Goal: Task Accomplishment & Management: Use online tool/utility

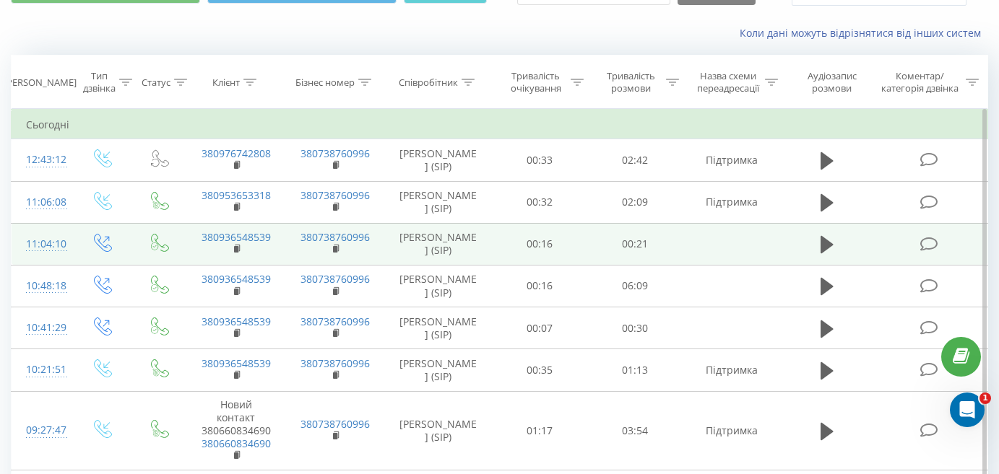
scroll to position [76, 0]
click at [825, 254] on icon at bounding box center [826, 245] width 13 height 17
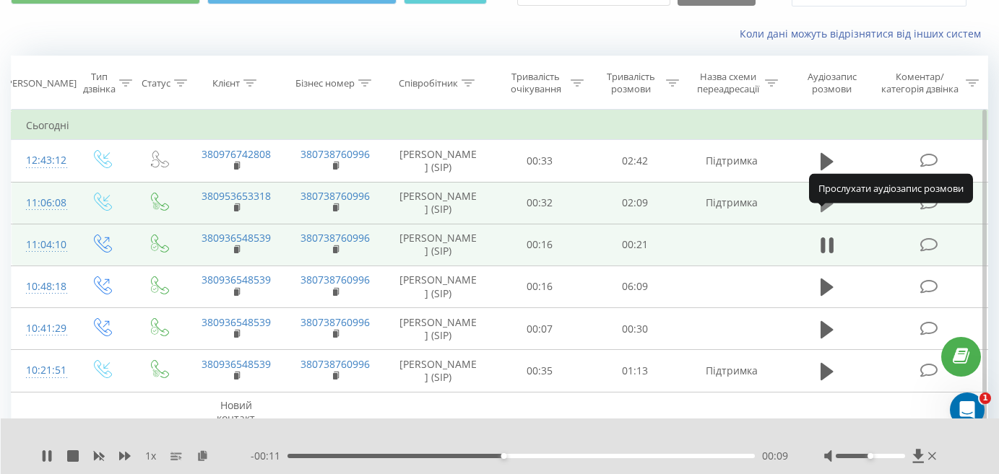
click at [827, 212] on icon at bounding box center [826, 203] width 13 height 17
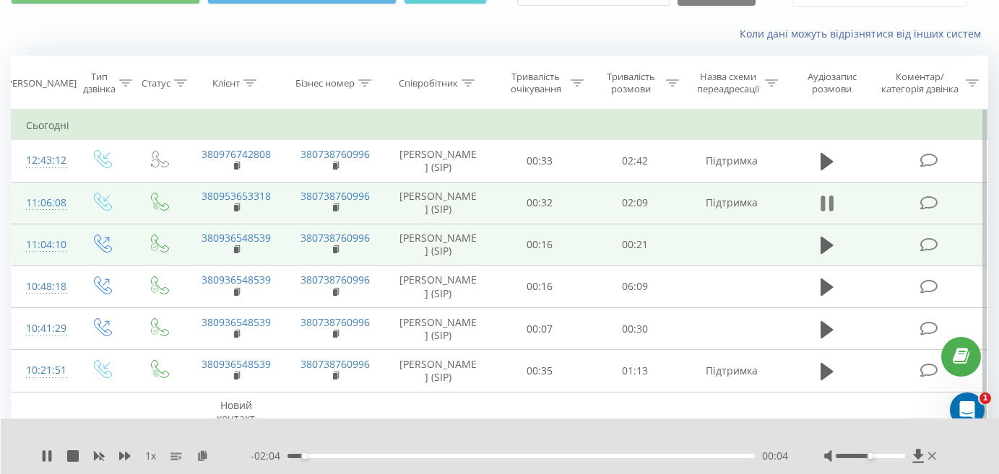
click at [830, 212] on icon at bounding box center [831, 204] width 4 height 16
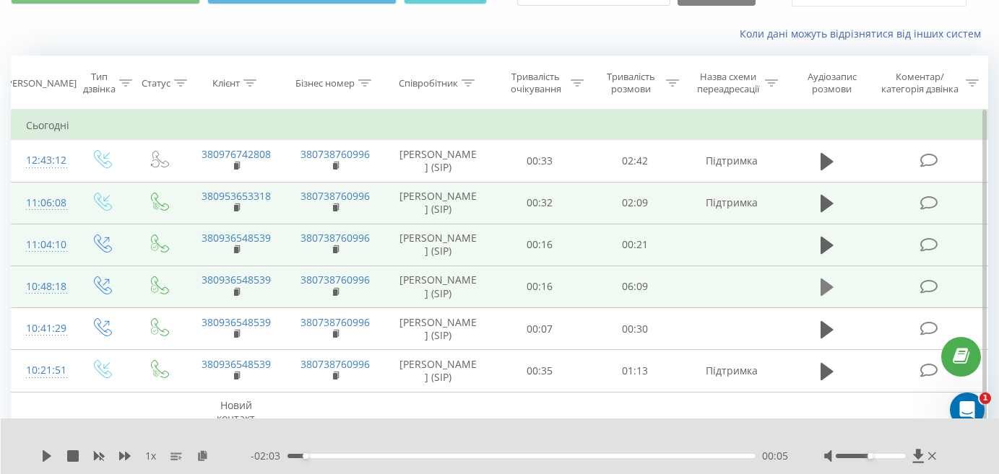
click at [824, 296] on icon at bounding box center [826, 287] width 13 height 17
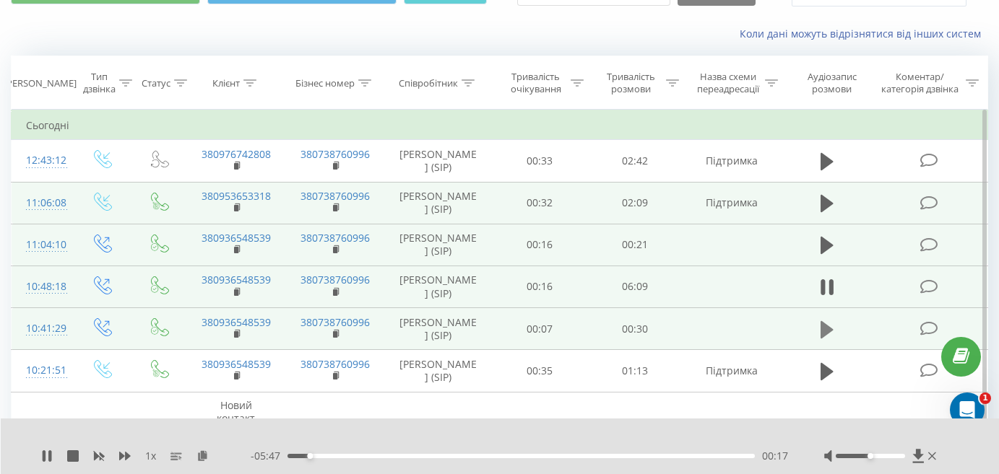
click at [823, 338] on icon at bounding box center [826, 329] width 13 height 17
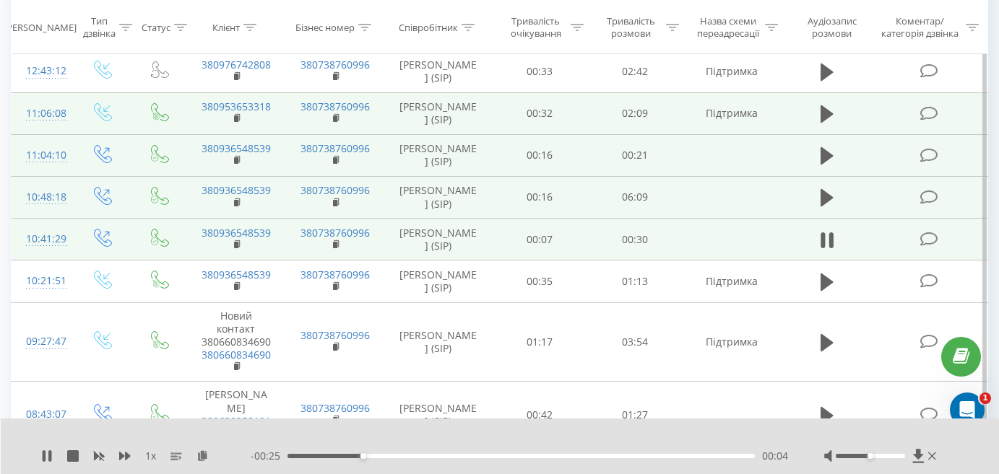
scroll to position [177, 0]
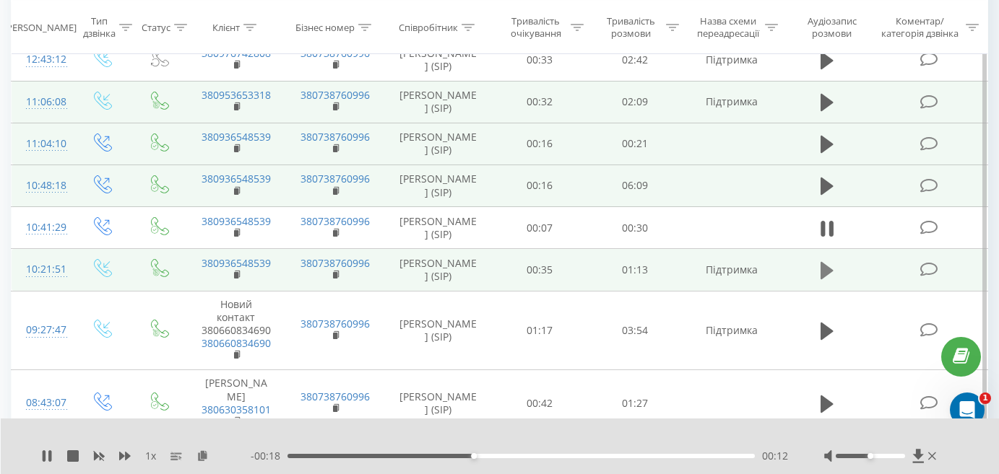
click at [822, 279] on icon at bounding box center [826, 270] width 13 height 17
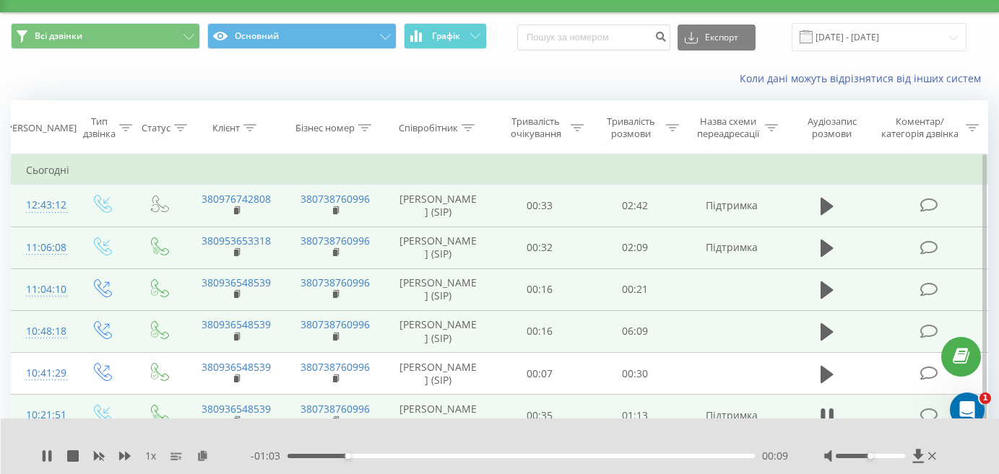
scroll to position [29, 0]
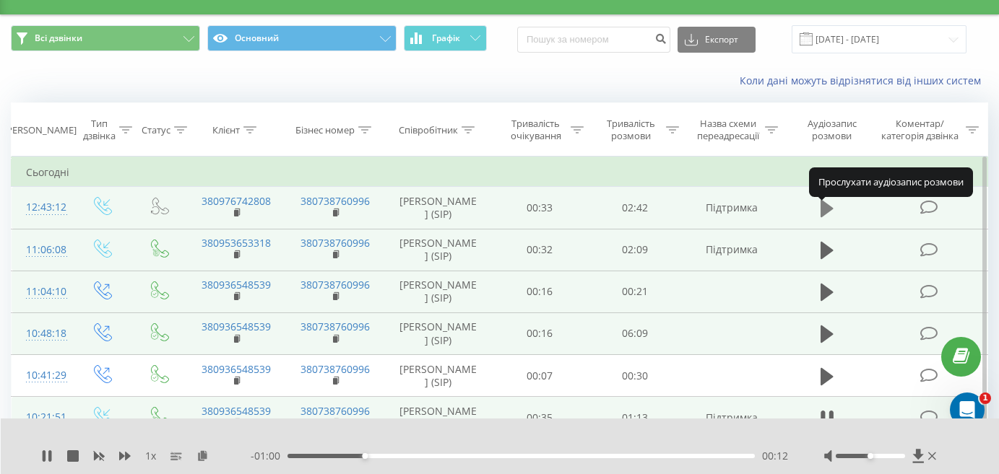
click at [825, 214] on icon at bounding box center [826, 208] width 13 height 17
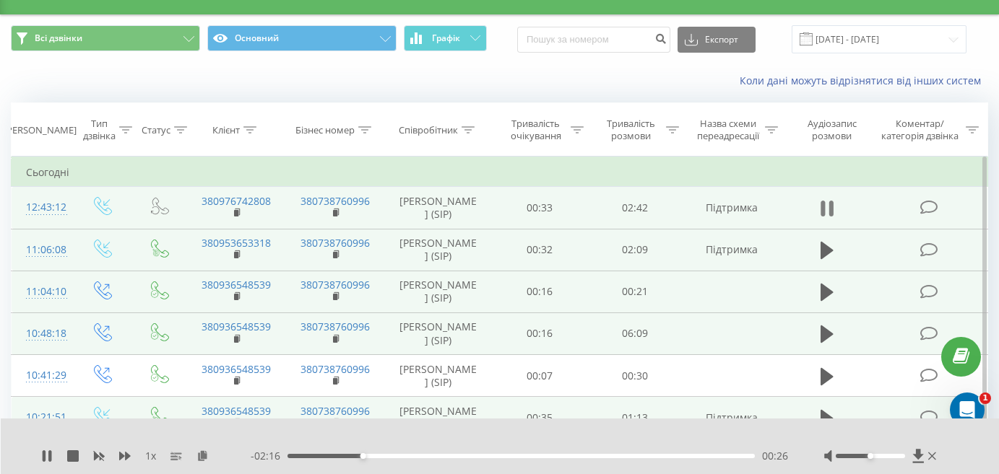
click at [831, 217] on icon at bounding box center [831, 209] width 4 height 16
drag, startPoint x: 193, startPoint y: 206, endPoint x: 293, endPoint y: 212, distance: 99.8
click at [293, 212] on tr "12:43:12 380976742808 380738760996 Катерина Черкашина (SIP) 00:33 02:42 Підтрим…" at bounding box center [500, 208] width 976 height 42
copy td "380976742808"
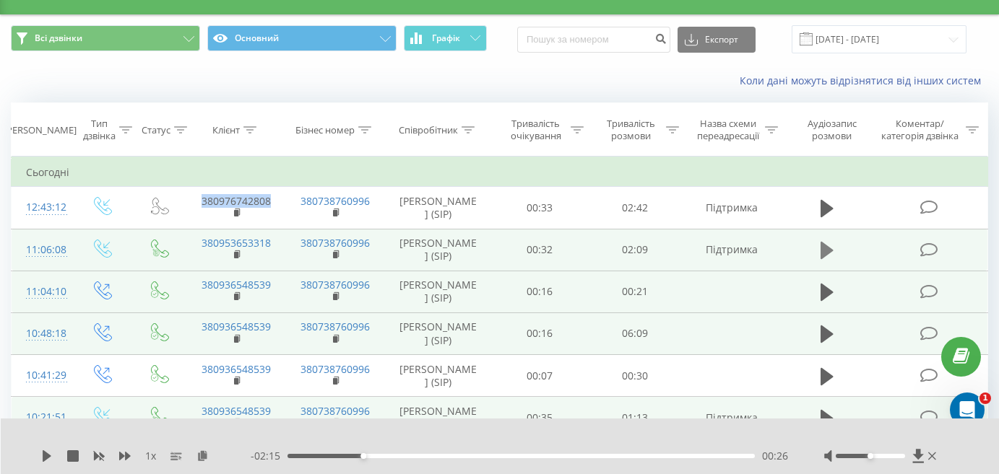
click at [825, 259] on icon at bounding box center [826, 250] width 13 height 17
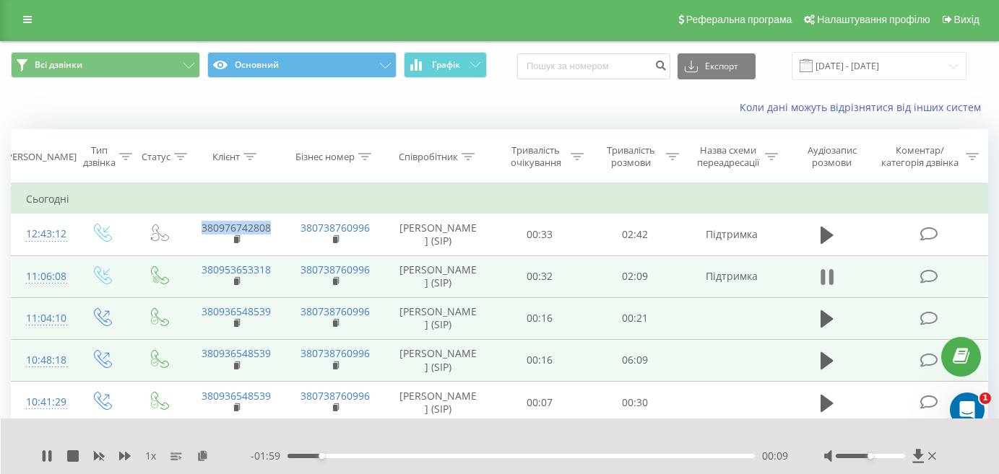
scroll to position [0, 0]
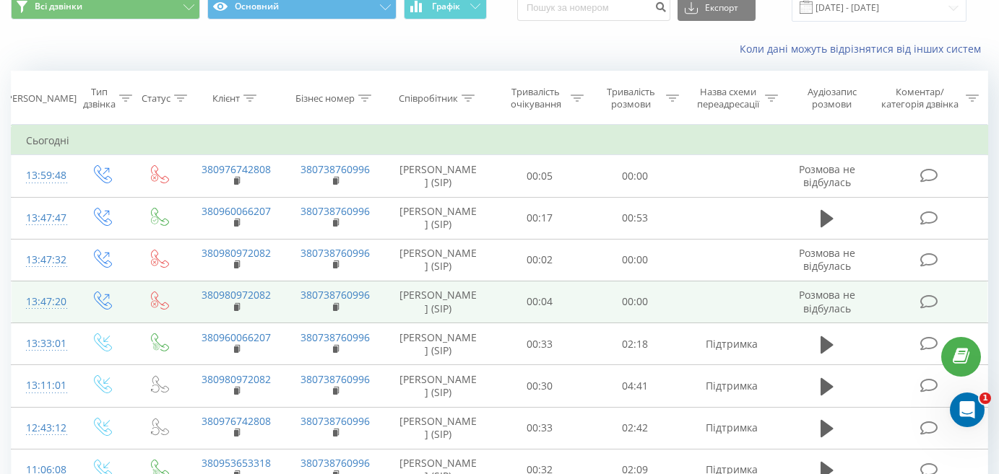
scroll to position [61, 0]
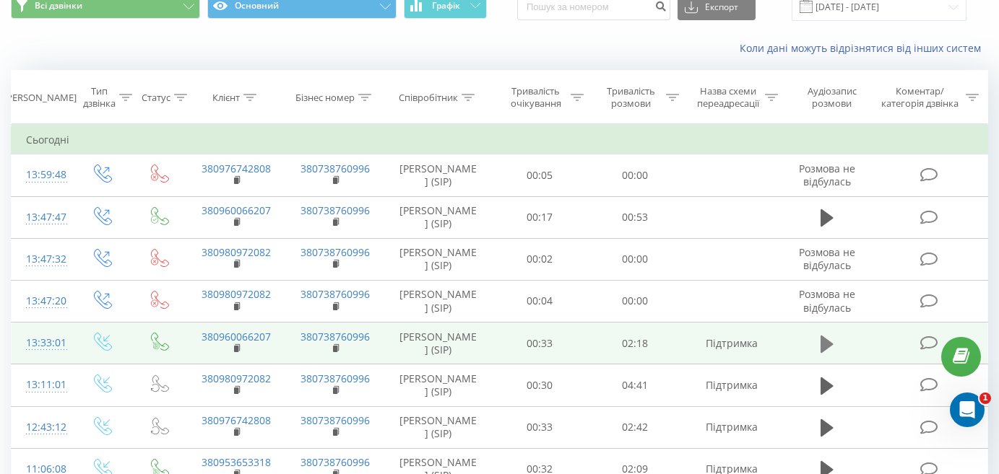
click at [825, 352] on icon at bounding box center [826, 343] width 13 height 17
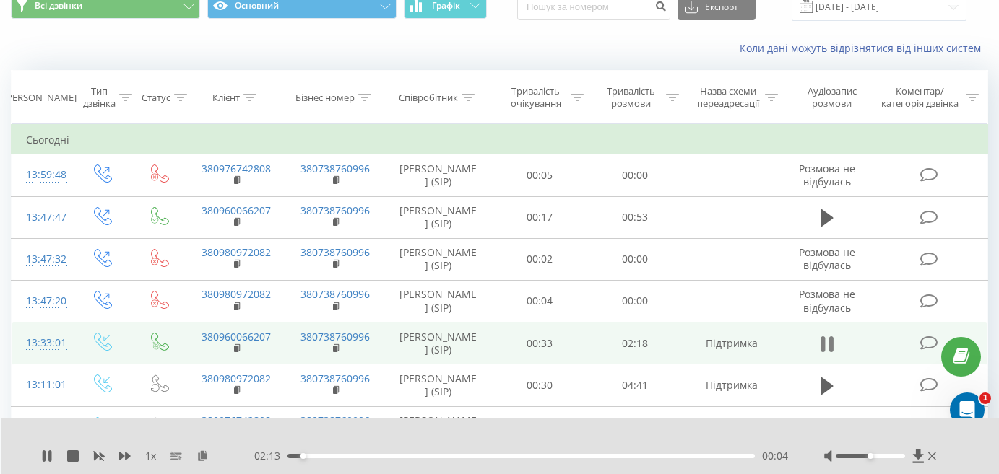
click at [832, 352] on icon at bounding box center [831, 344] width 4 height 16
click at [277, 365] on td "380960066207" at bounding box center [235, 344] width 99 height 42
